Goal: Transaction & Acquisition: Purchase product/service

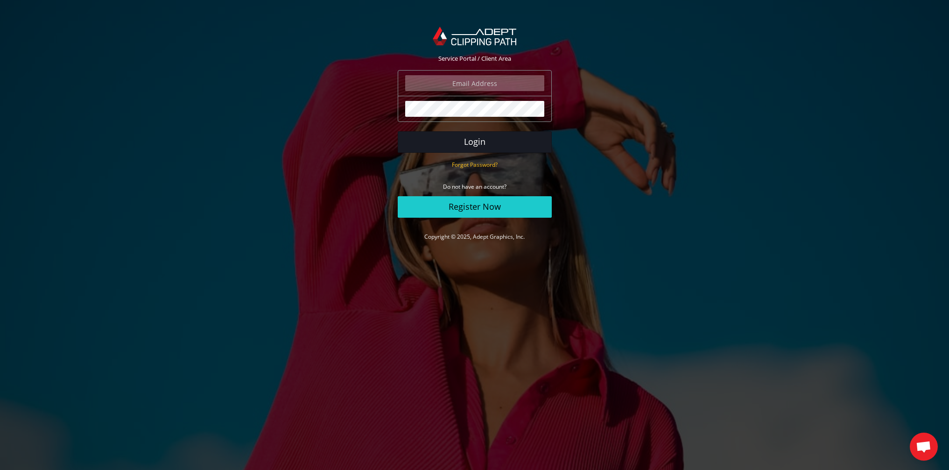
type input "elia@tassottoemax.com"
click at [476, 141] on button "Login" at bounding box center [475, 141] width 154 height 21
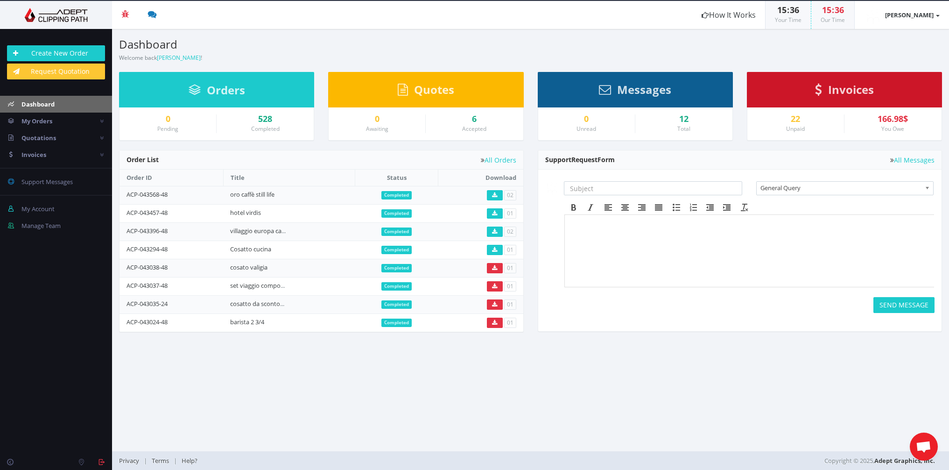
click at [442, 49] on h3 "Dashboard" at bounding box center [321, 44] width 405 height 12
click at [53, 50] on link "Create New Order" at bounding box center [56, 53] width 98 height 16
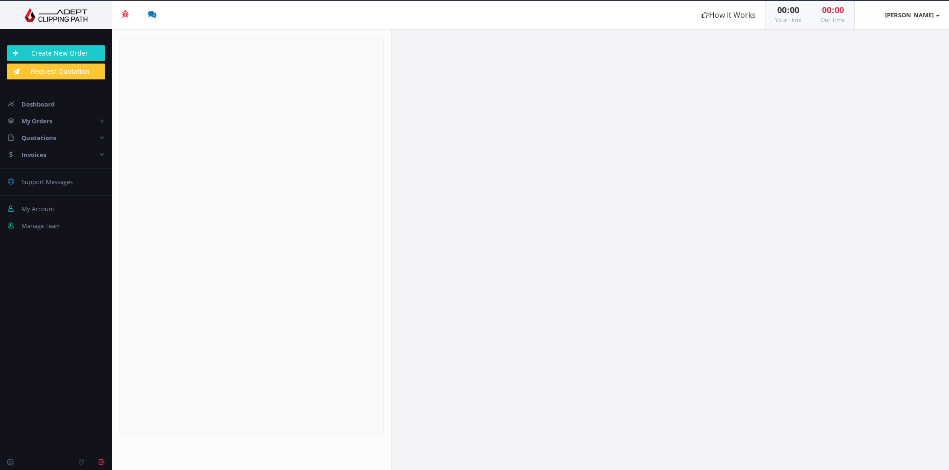
radio input "true"
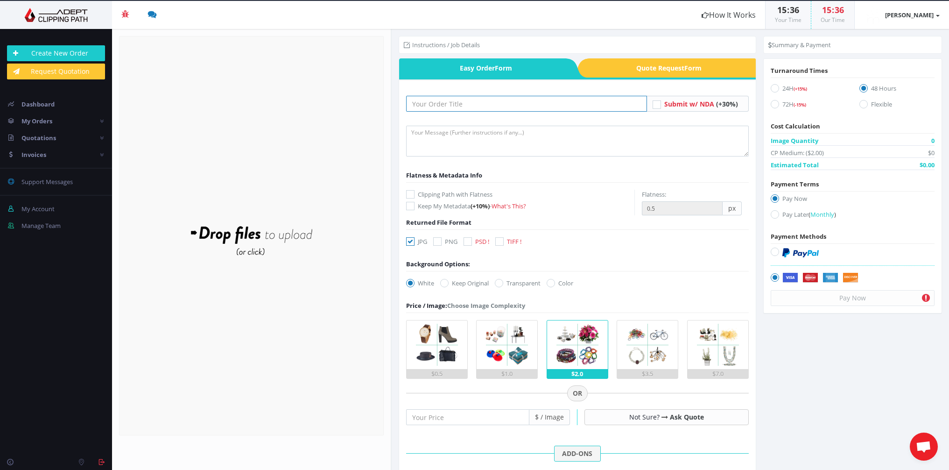
click at [437, 104] on input "text" at bounding box center [526, 104] width 241 height 16
type input "CDA VOLLEY primo piano"
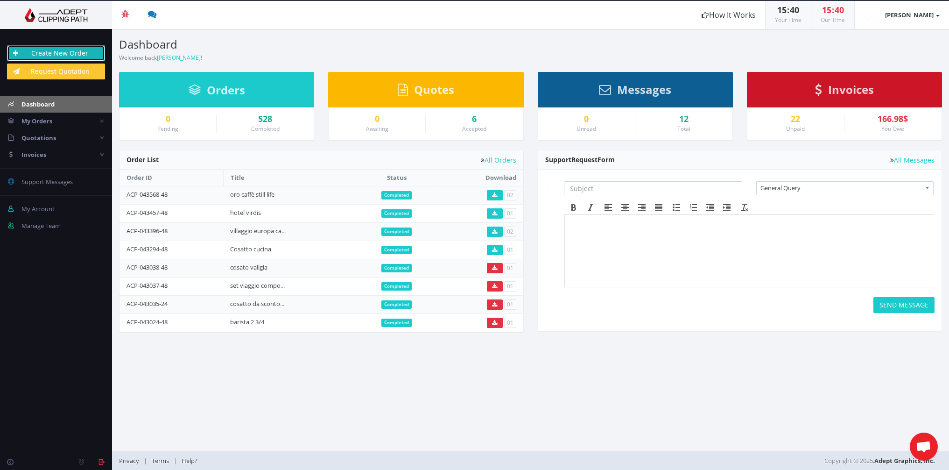
click at [72, 51] on link "Create New Order" at bounding box center [56, 53] width 98 height 16
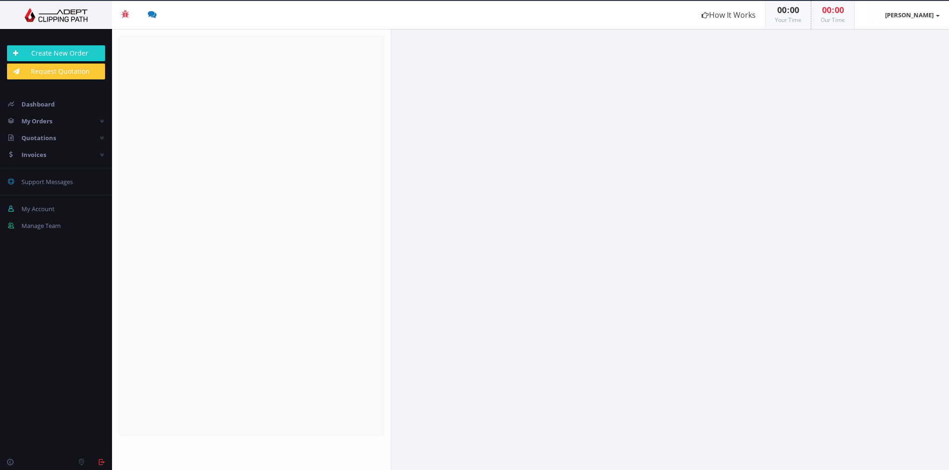
radio input "true"
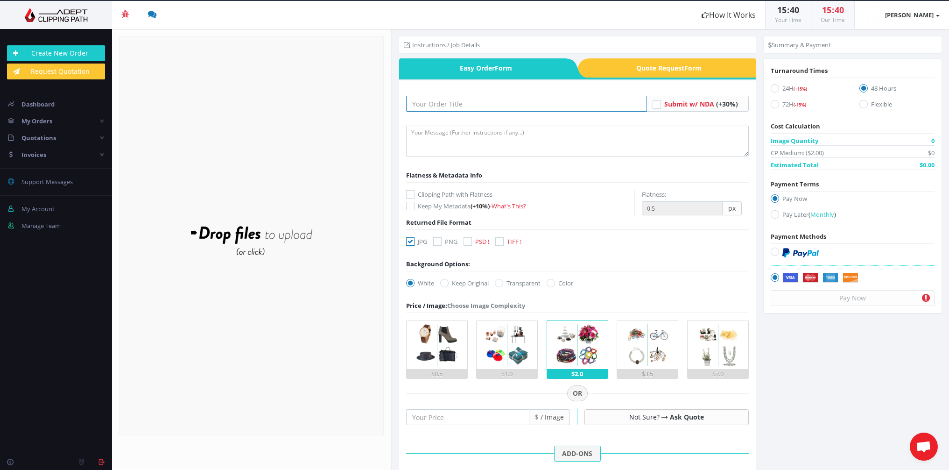
click at [419, 104] on input "text" at bounding box center [526, 104] width 241 height 16
type input "CDA VOLLEY Primo Piano"
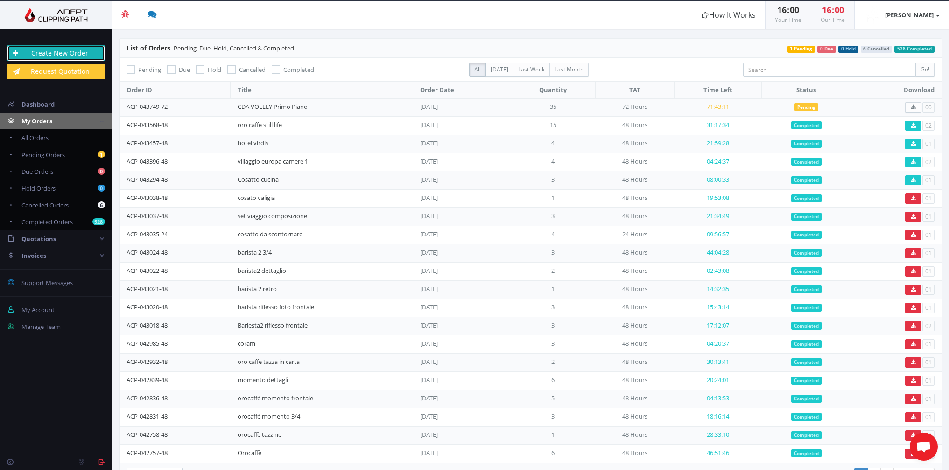
click at [65, 53] on link "Create New Order" at bounding box center [56, 53] width 98 height 16
click at [53, 53] on link "Create New Order" at bounding box center [56, 53] width 98 height 16
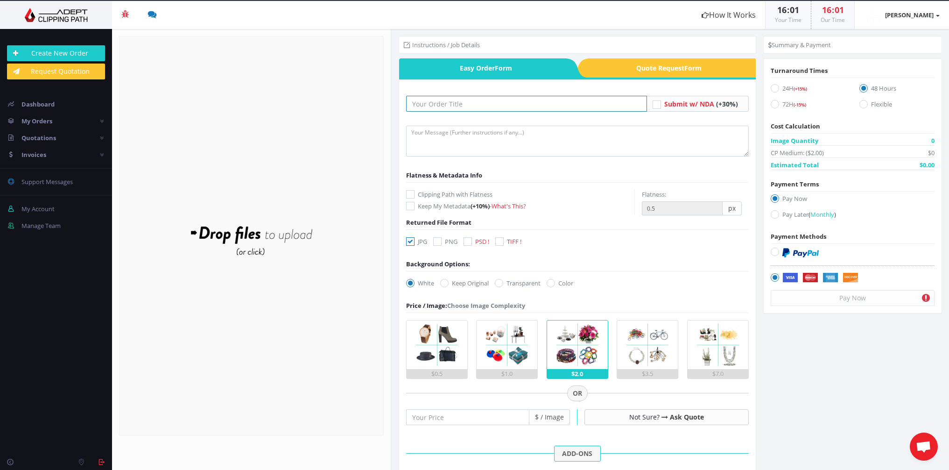
click at [447, 104] on input "text" at bounding box center [526, 104] width 241 height 16
click at [478, 101] on input "CDA VOLLEY squadra e soci" at bounding box center [526, 104] width 241 height 16
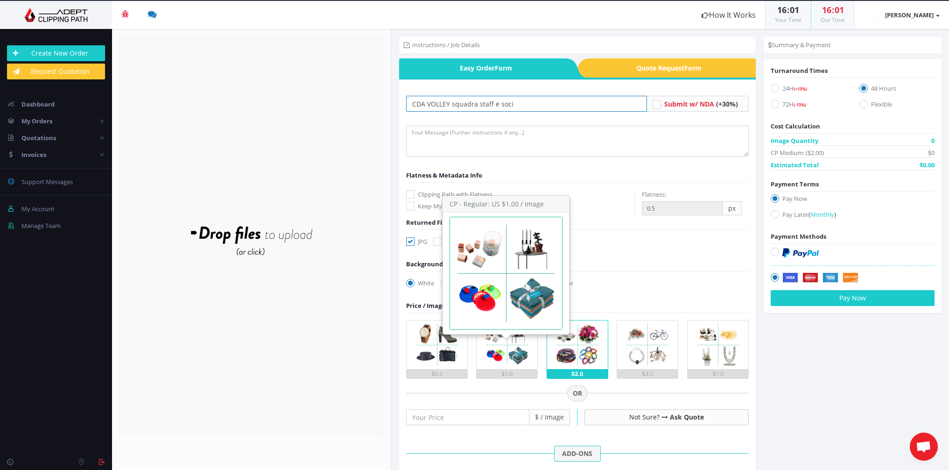
type input "CDA VOLLEY squadra staff e soci"
click at [493, 342] on img at bounding box center [507, 344] width 49 height 49
click at [0, 0] on input "$1.0" at bounding box center [0, 0] width 0 height 0
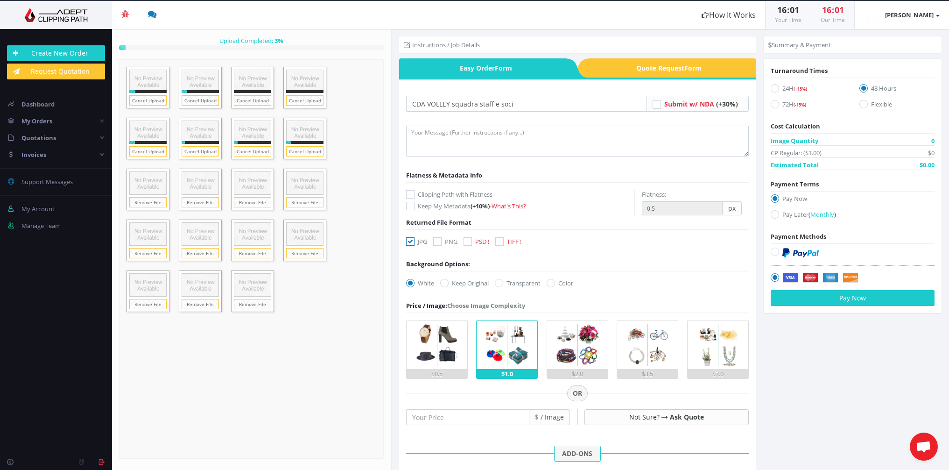
click at [773, 103] on icon at bounding box center [775, 104] width 8 height 8
click at [773, 103] on input "72H (-15%)" at bounding box center [776, 104] width 6 height 6
radio input "true"
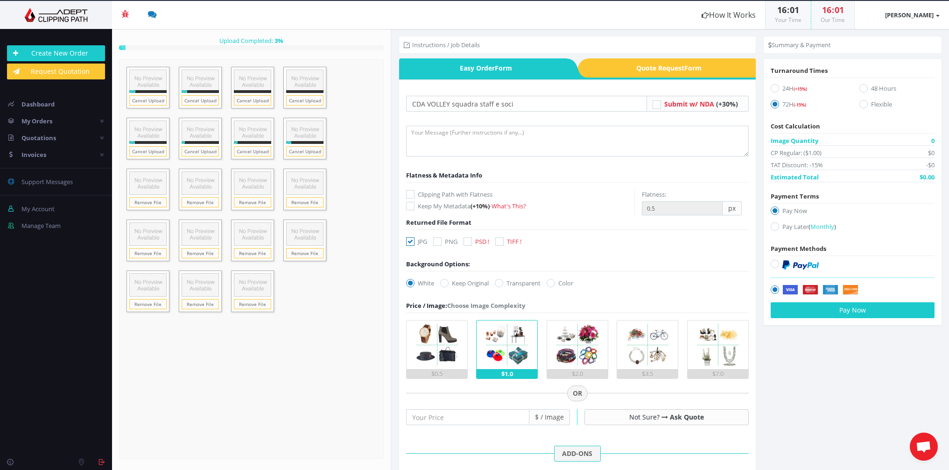
click at [771, 226] on icon at bounding box center [775, 226] width 8 height 8
click at [773, 226] on input "Pay Later ( Monthly )" at bounding box center [776, 227] width 6 height 6
radio input "true"
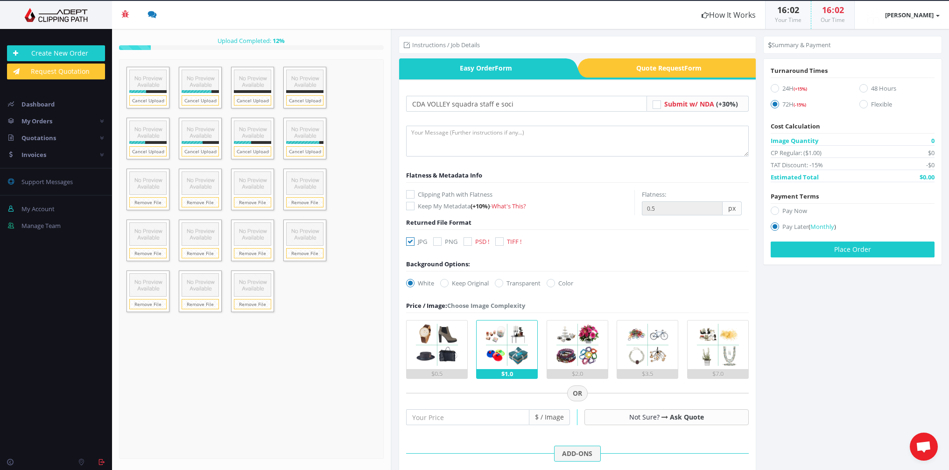
click at [502, 283] on icon at bounding box center [499, 283] width 8 height 8
click at [502, 283] on input "Transparent" at bounding box center [500, 283] width 6 height 6
radio input "true"
radio input "false"
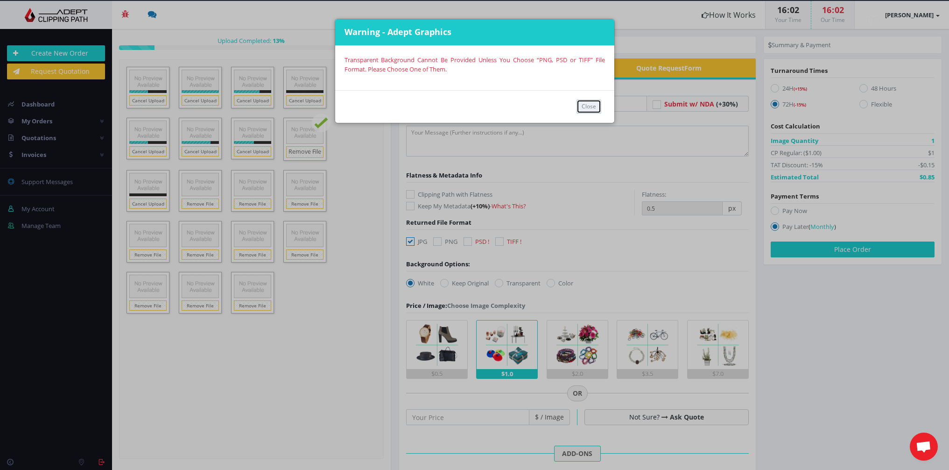
click at [590, 107] on button "Close" at bounding box center [588, 106] width 25 height 14
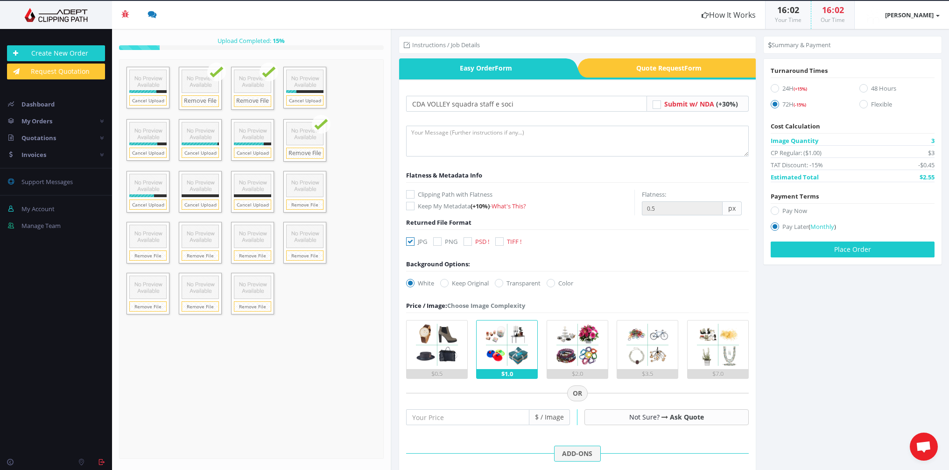
click at [439, 241] on icon at bounding box center [437, 241] width 8 height 8
click at [439, 241] on input "PNG" at bounding box center [439, 242] width 6 height 6
checkbox input "true"
drag, startPoint x: 501, startPoint y: 283, endPoint x: 522, endPoint y: 280, distance: 21.7
click at [501, 283] on icon at bounding box center [499, 283] width 8 height 8
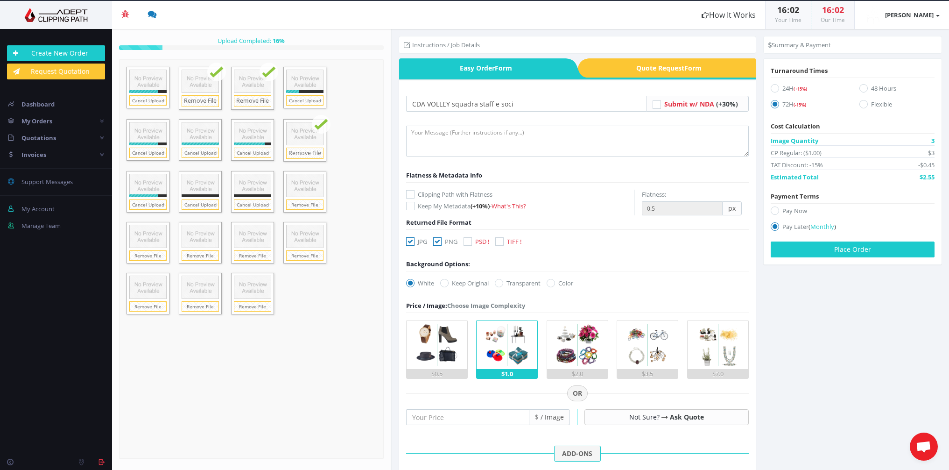
click at [501, 283] on input "Transparent" at bounding box center [500, 283] width 6 height 6
radio input "true"
click at [407, 282] on icon at bounding box center [410, 283] width 8 height 8
click at [408, 282] on input "White" at bounding box center [411, 283] width 6 height 6
radio input "true"
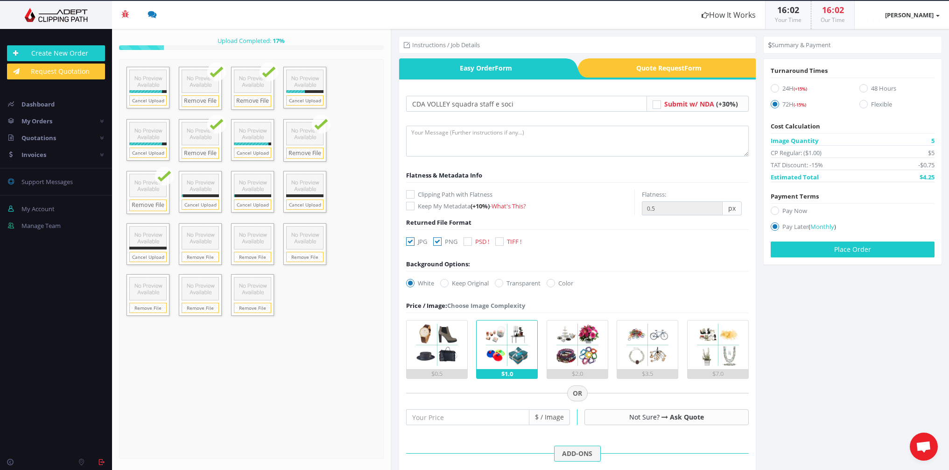
drag, startPoint x: 437, startPoint y: 241, endPoint x: 479, endPoint y: 260, distance: 46.6
click at [437, 241] on icon at bounding box center [437, 241] width 8 height 8
click at [437, 241] on input "PNG" at bounding box center [439, 242] width 6 height 6
checkbox input "false"
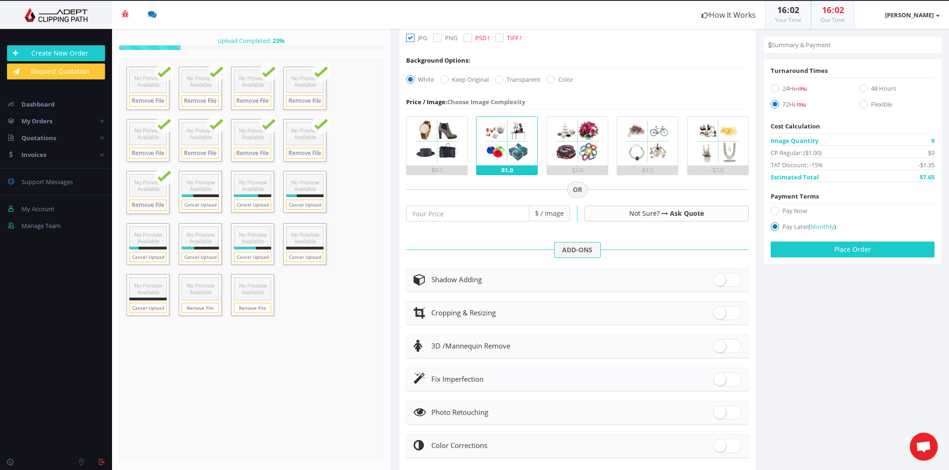
scroll to position [206, 0]
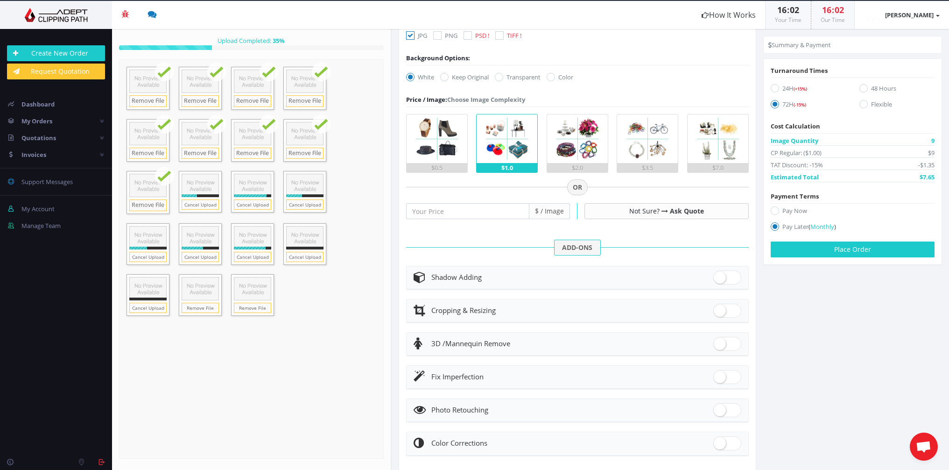
click at [667, 279] on div "Shadow Adding" at bounding box center [578, 277] width 328 height 13
click at [722, 277] on span at bounding box center [727, 277] width 28 height 14
click at [719, 277] on input "checkbox" at bounding box center [716, 275] width 6 height 6
checkbox input "true"
radio input "true"
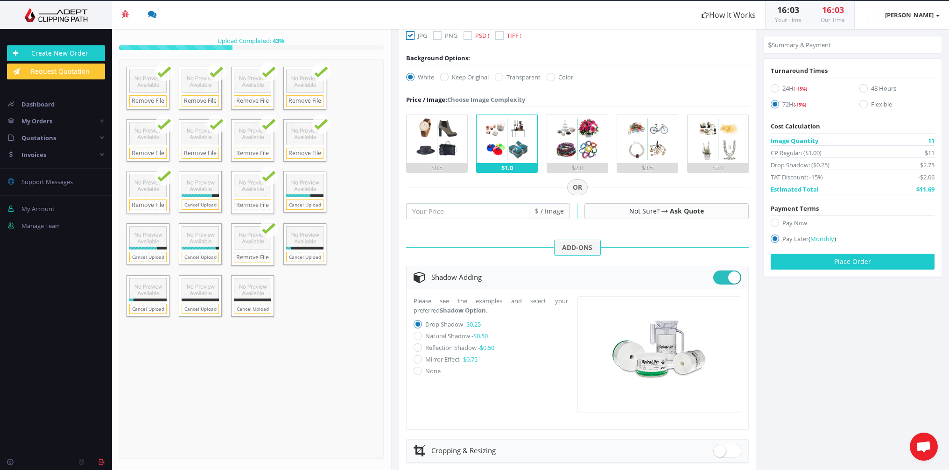
click at [419, 335] on icon at bounding box center [418, 335] width 8 height 8
click at [419, 335] on input "Natural Shadow - $0.50" at bounding box center [419, 336] width 6 height 6
radio input "true"
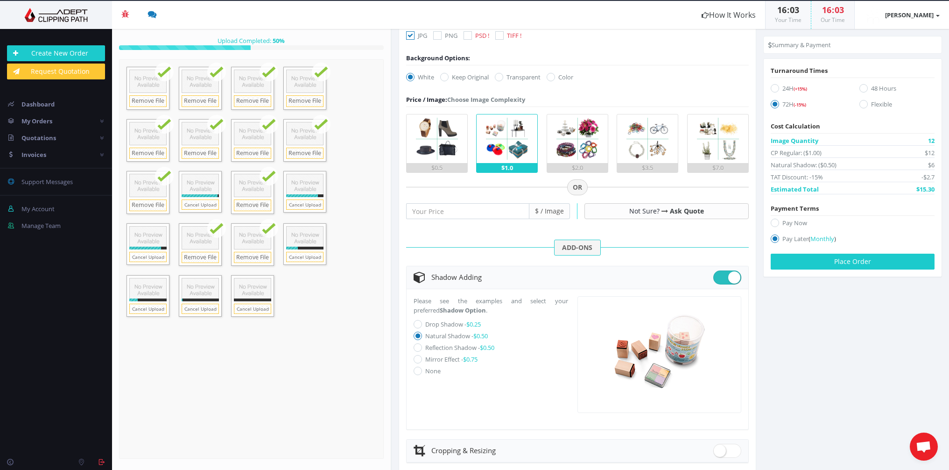
click at [418, 347] on icon at bounding box center [418, 347] width 8 height 8
click at [418, 347] on input "Reflection Shadow - $0.50" at bounding box center [419, 347] width 6 height 6
radio input "true"
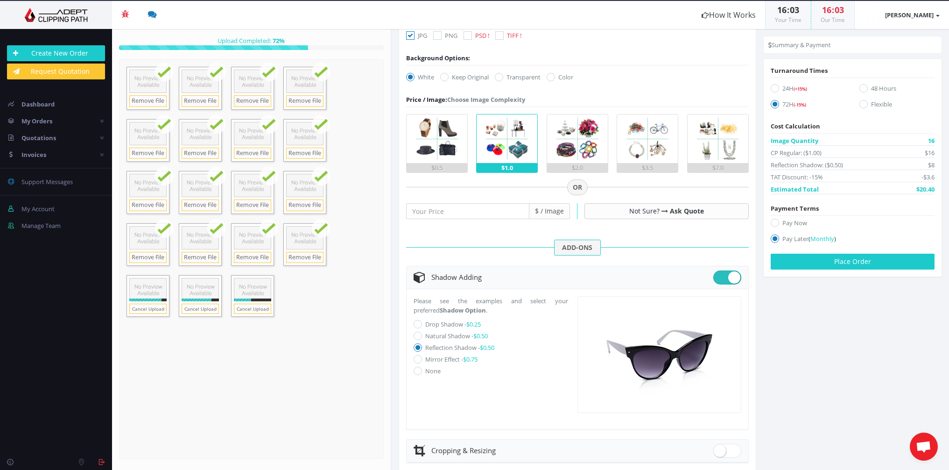
click at [721, 276] on span at bounding box center [727, 277] width 28 height 14
click at [719, 276] on input "checkbox" at bounding box center [716, 275] width 6 height 6
checkbox input "false"
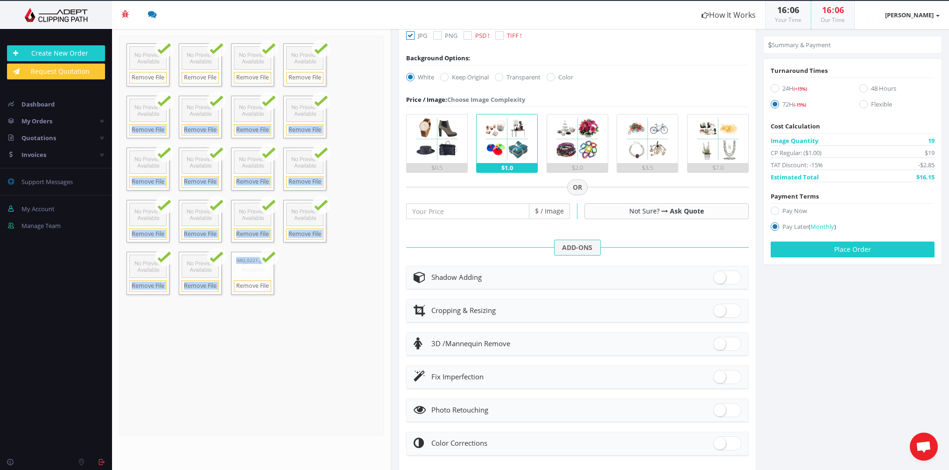
drag, startPoint x: 368, startPoint y: 59, endPoint x: 266, endPoint y: 276, distance: 239.7
click at [266, 276] on form "Drop files here to upload 9.5 MB IMG_0158.jpg Check" at bounding box center [251, 235] width 265 height 399
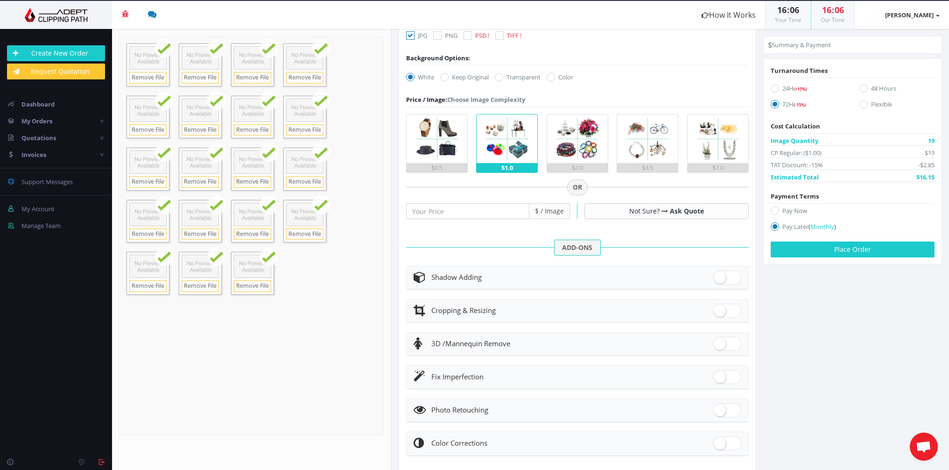
click at [291, 322] on form "Drop files here to upload 9.5 MB IMG_0158.jpg Check" at bounding box center [251, 235] width 265 height 399
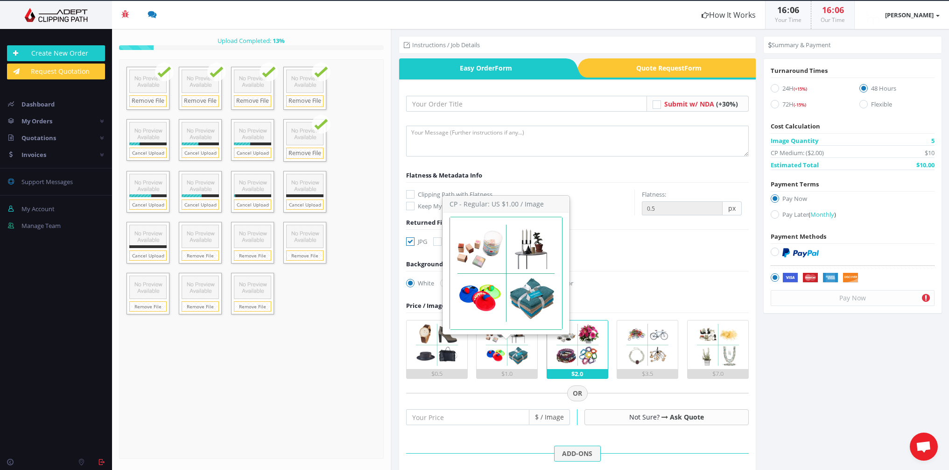
click at [503, 348] on img at bounding box center [507, 344] width 49 height 49
click at [0, 0] on input "$1.0" at bounding box center [0, 0] width 0 height 0
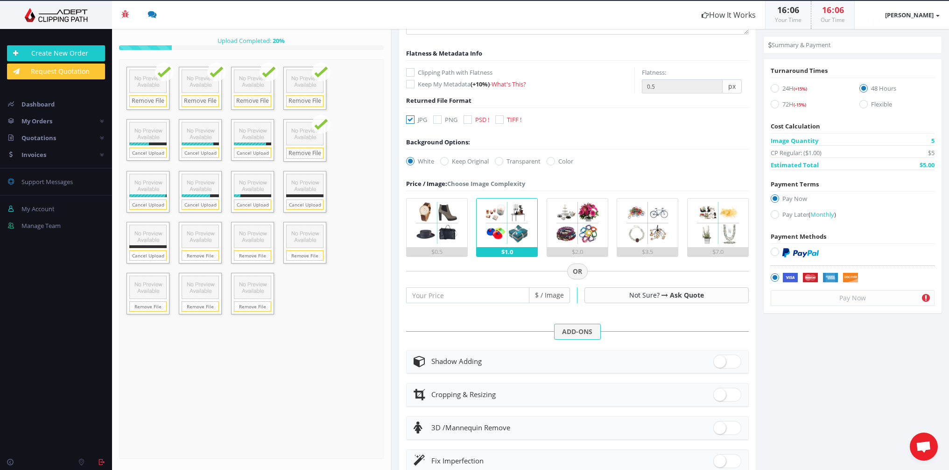
scroll to position [128, 0]
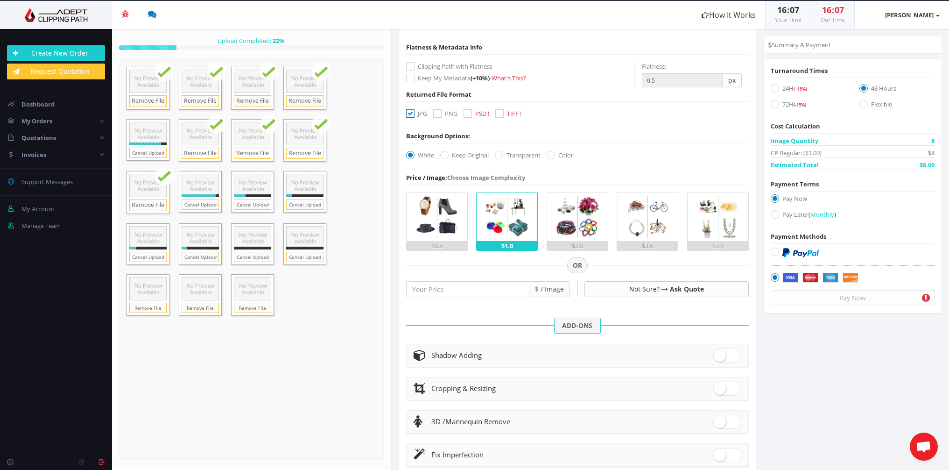
click at [725, 356] on span at bounding box center [727, 355] width 28 height 14
click at [719, 356] on input "checkbox" at bounding box center [716, 353] width 6 height 6
checkbox input "true"
radio input "true"
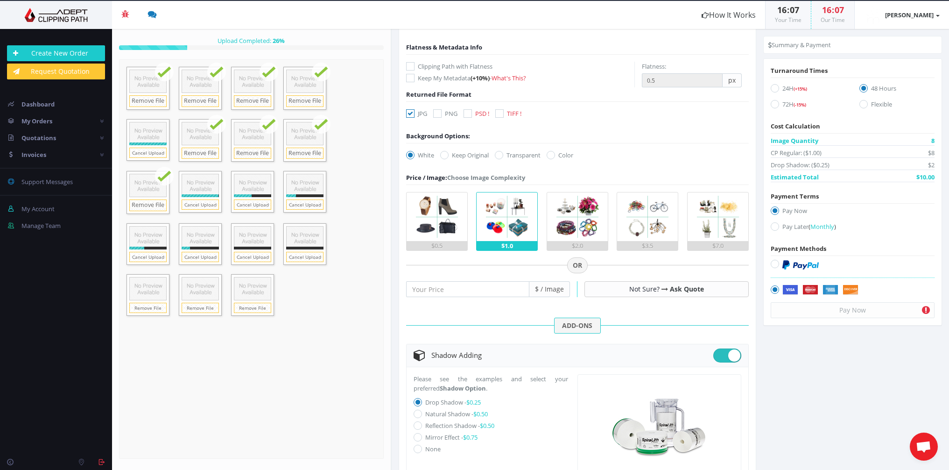
click at [772, 104] on icon at bounding box center [775, 104] width 8 height 8
click at [773, 104] on input "72H (-15%)" at bounding box center [776, 104] width 6 height 6
radio input "true"
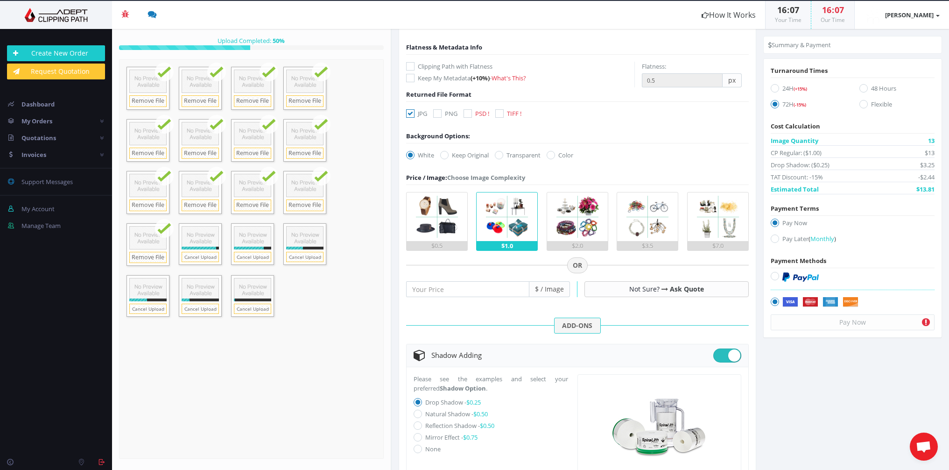
click at [417, 413] on icon at bounding box center [418, 413] width 8 height 8
click at [417, 413] on input "Natural Shadow - $0.50" at bounding box center [419, 414] width 6 height 6
radio input "true"
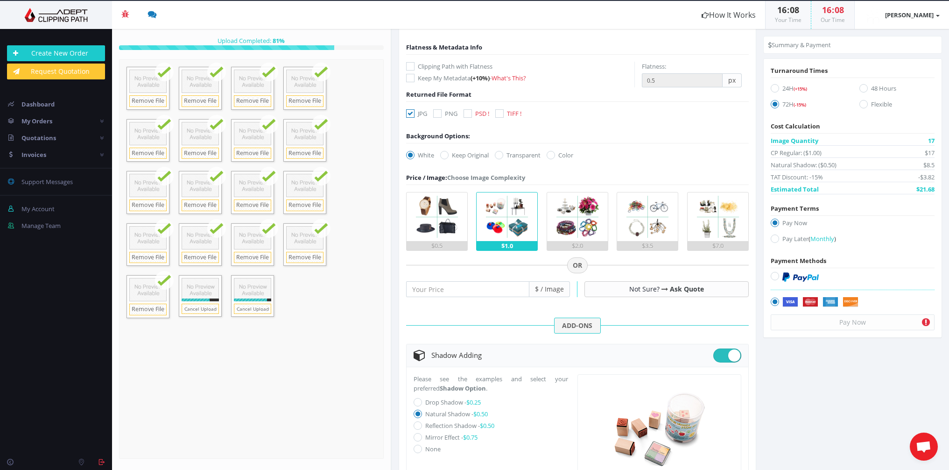
click at [772, 238] on icon at bounding box center [775, 238] width 8 height 8
click at [773, 238] on input "Pay Later ( Monthly )" at bounding box center [776, 239] width 6 height 6
radio input "true"
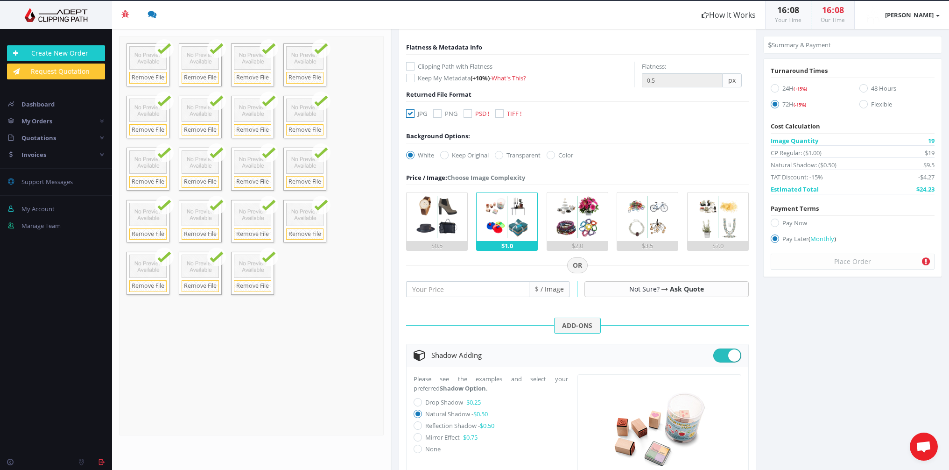
click at [772, 222] on icon at bounding box center [775, 222] width 8 height 8
click at [773, 222] on input "Pay Now" at bounding box center [776, 223] width 6 height 6
radio input "true"
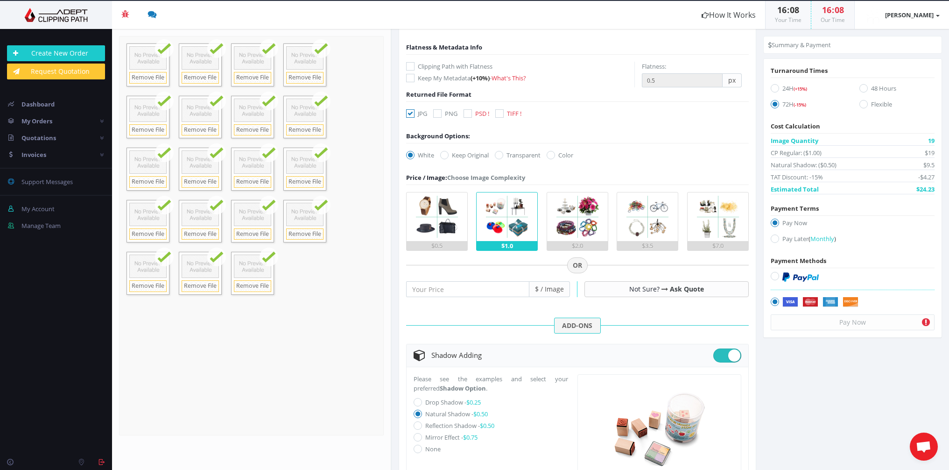
click at [773, 239] on icon at bounding box center [775, 238] width 8 height 8
click at [773, 239] on input "Pay Later ( Monthly )" at bounding box center [776, 239] width 6 height 6
radio input "true"
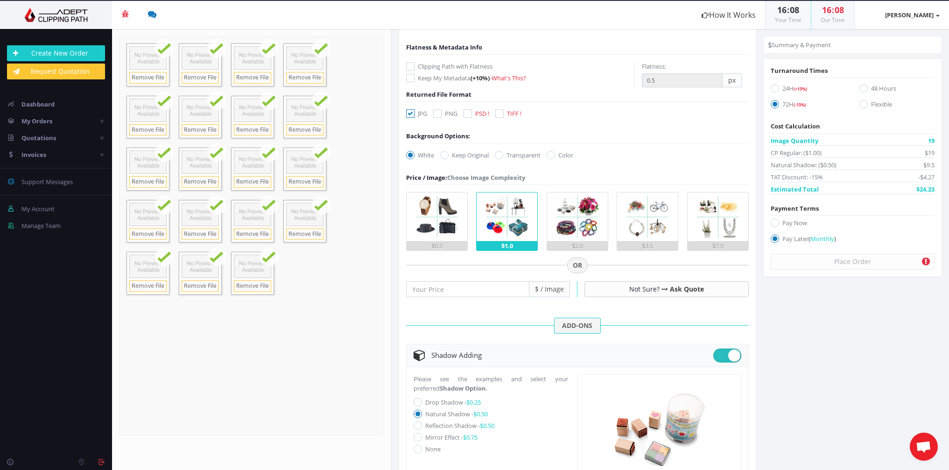
scroll to position [0, 0]
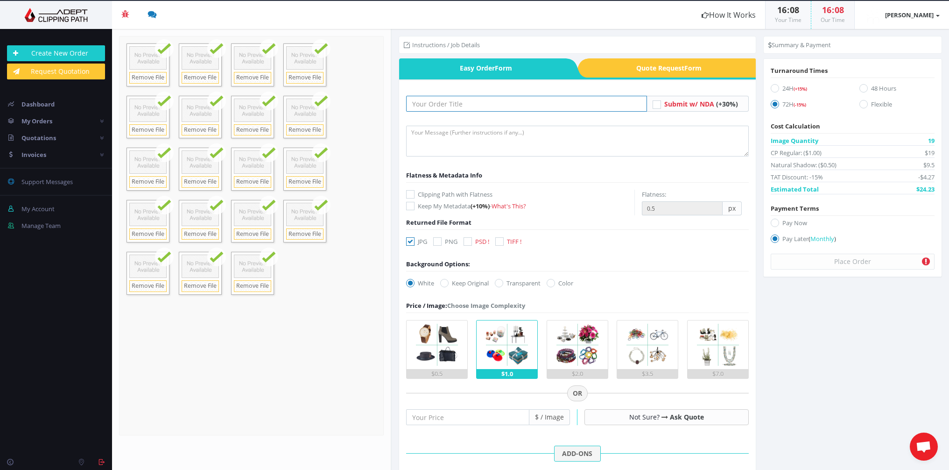
click at [469, 103] on input "text" at bounding box center [526, 104] width 241 height 16
type input "CDA VOLLEY squadra staff e soci"
click at [853, 262] on button "Place Order" at bounding box center [853, 261] width 164 height 16
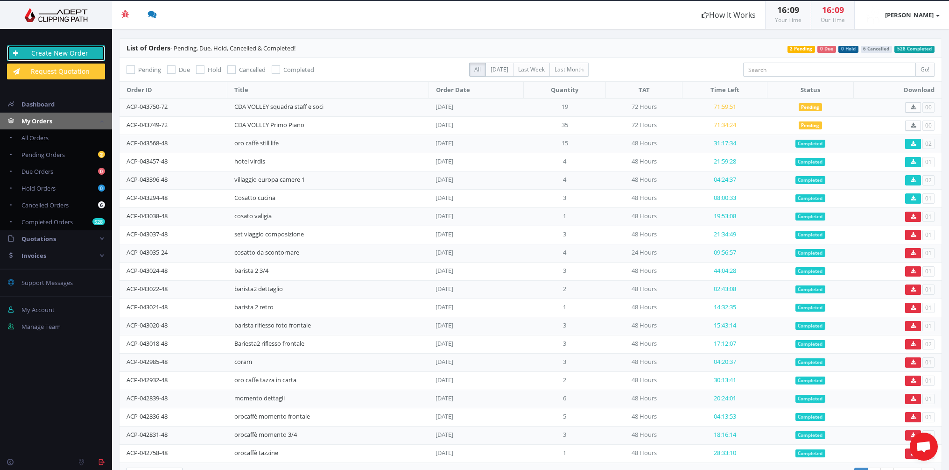
click at [80, 53] on link "Create New Order" at bounding box center [56, 53] width 98 height 16
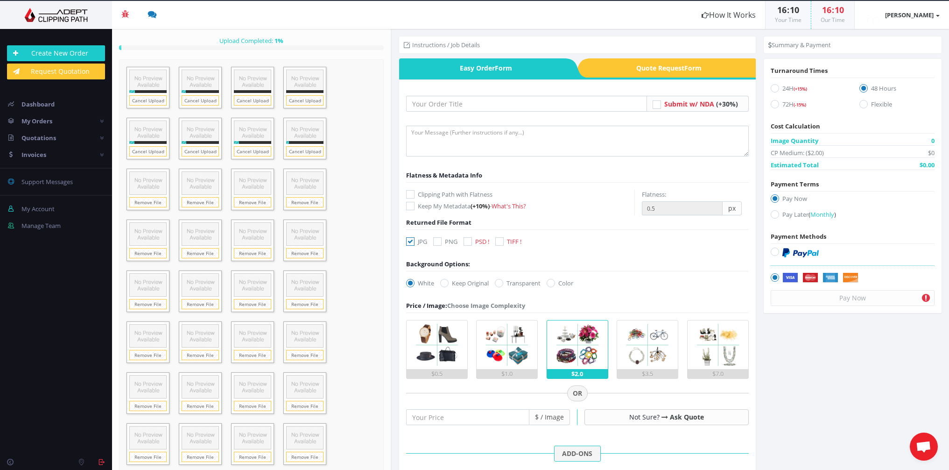
click at [436, 239] on icon at bounding box center [437, 241] width 8 height 8
click at [436, 239] on input "PNG" at bounding box center [439, 242] width 6 height 6
checkbox input "true"
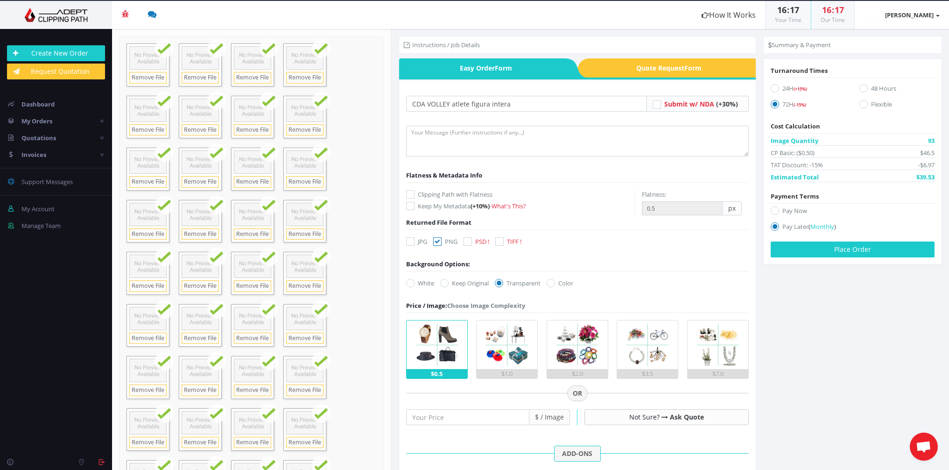
scroll to position [588, 0]
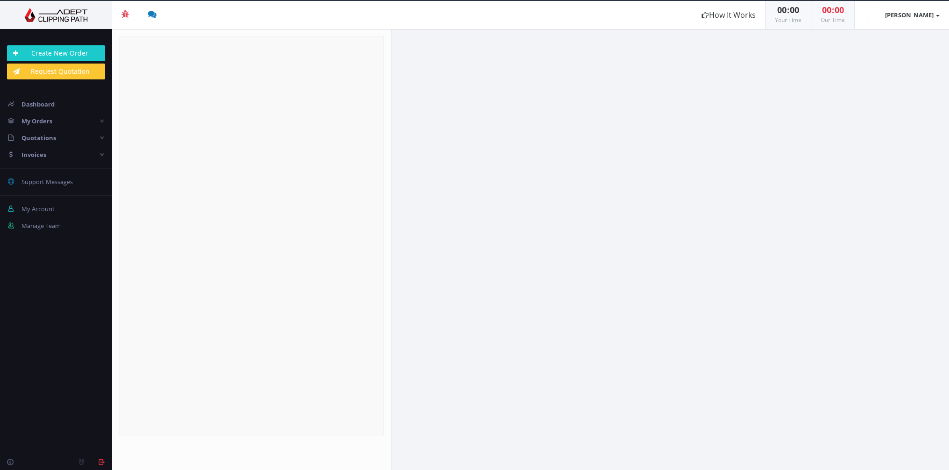
radio input "true"
